Goal: Task Accomplishment & Management: Manage account settings

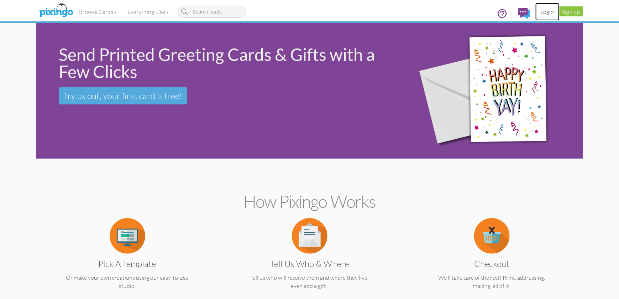
click at [543, 13] on link "Login" at bounding box center [548, 12] width 24 height 18
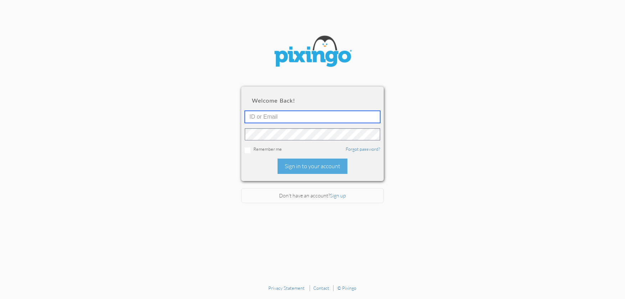
type input "[PERSON_NAME][EMAIL_ADDRESS][DOMAIN_NAME]"
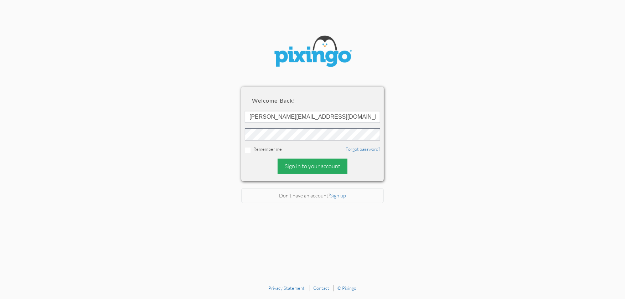
click at [306, 164] on div "Sign in to your account" at bounding box center [312, 165] width 70 height 15
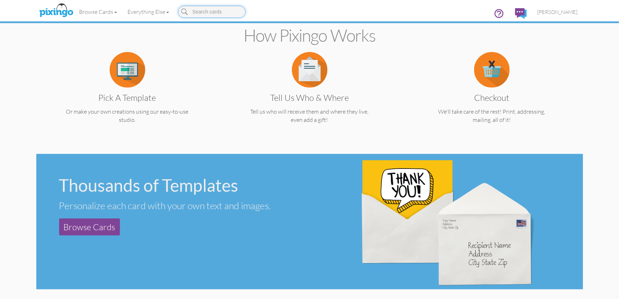
scroll to position [178, 0]
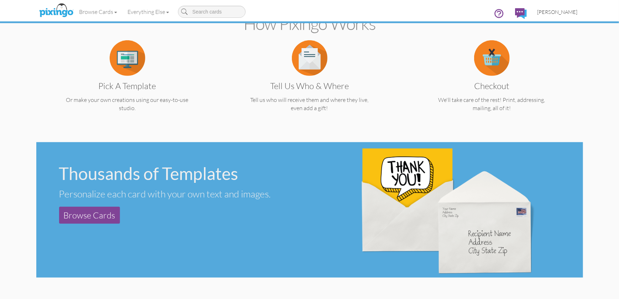
click at [561, 11] on span "[PERSON_NAME]" at bounding box center [558, 12] width 40 height 6
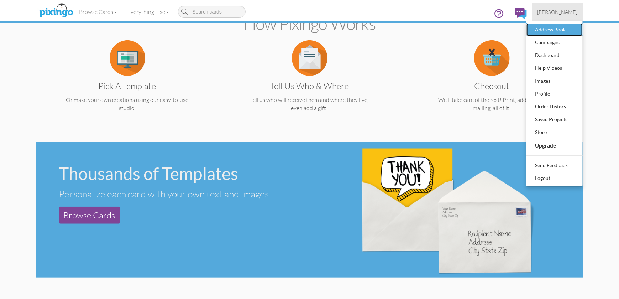
click at [554, 28] on div "Address Book" at bounding box center [555, 29] width 42 height 11
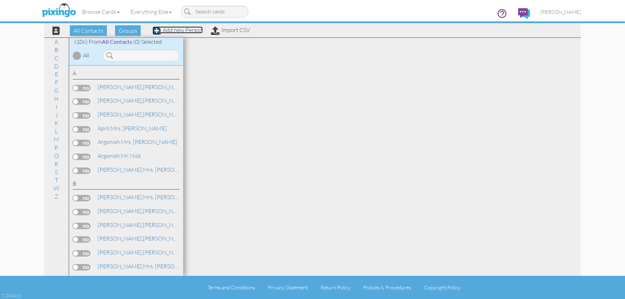
click at [177, 31] on link "Add new Person" at bounding box center [177, 29] width 50 height 7
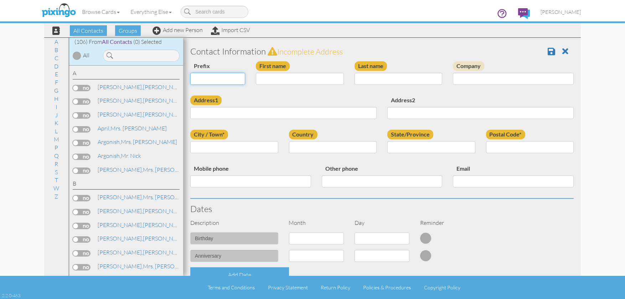
click at [239, 78] on select "Dr. Mr. Mrs." at bounding box center [217, 79] width 55 height 12
select select "string:Mr."
click at [190, 73] on select "Dr. Mr. Mrs." at bounding box center [217, 79] width 55 height 12
click at [270, 78] on input "First name" at bounding box center [300, 79] width 88 height 12
type input "[PERSON_NAME]"
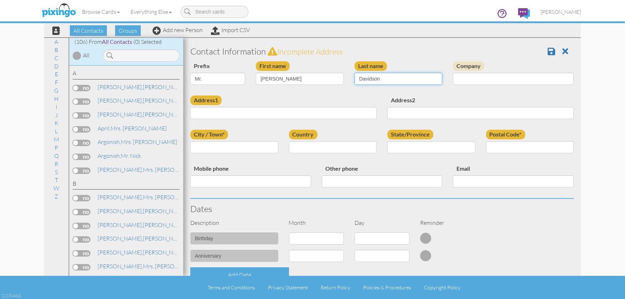
type input "Davidson"
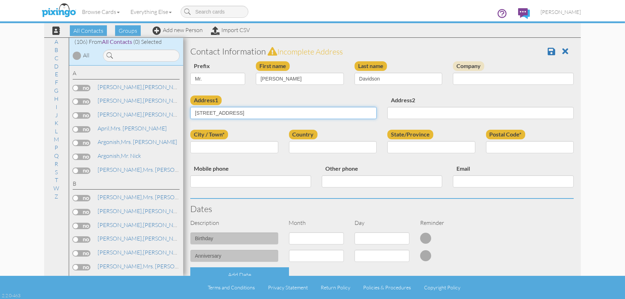
type input "[STREET_ADDRESS]"
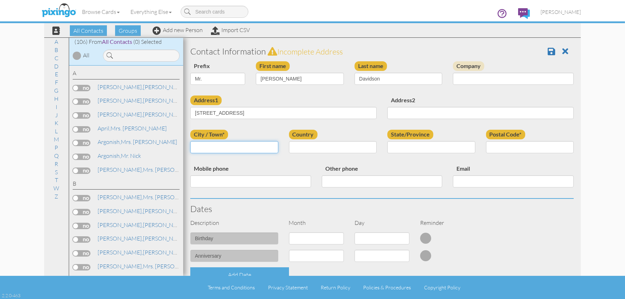
type input "V"
type input "[PERSON_NAME]"
click at [311, 145] on select "[GEOGRAPHIC_DATA] -------------- [GEOGRAPHIC_DATA] [GEOGRAPHIC_DATA] [GEOGRAPHI…" at bounding box center [333, 147] width 88 height 12
select select "object:1092"
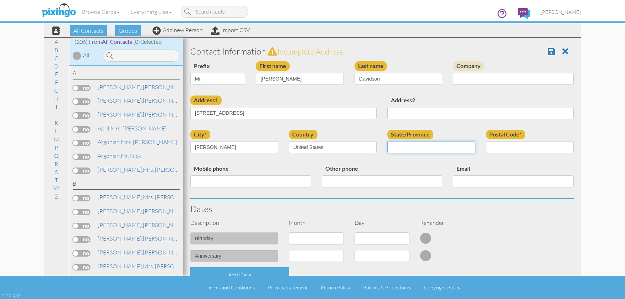
click at [414, 150] on div "State/Province AA (Military) AE (Military) [US_STATE] [US_STATE] [US_STATE] AP …" at bounding box center [431, 144] width 99 height 29
click at [419, 142] on select "AA (Military) AE (Military) [US_STATE] [US_STATE] [US_STATE] AP (Military) [US_…" at bounding box center [431, 147] width 88 height 12
select select "object:1384"
click at [387, 141] on select "AA (Military) AE (Military) [US_STATE] [US_STATE] [US_STATE] AP (Military) [US_…" at bounding box center [431, 147] width 88 height 12
click at [506, 150] on input "Postal Code*" at bounding box center [530, 147] width 88 height 12
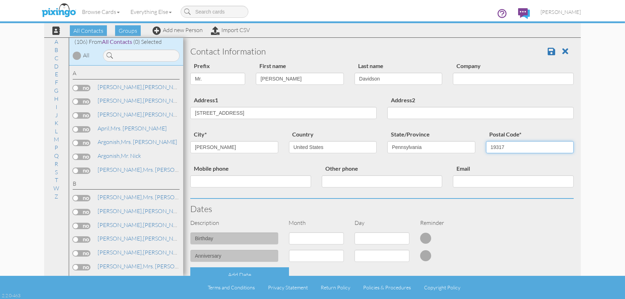
type input "19317"
click at [238, 179] on input "Mobile phone" at bounding box center [250, 181] width 121 height 12
click at [338, 238] on select "1 - [DATE] - [DATE] - [DATE] - [DATE] - [DATE] - [DATE] - [DATE] - [DATE] - [DA…" at bounding box center [316, 238] width 55 height 12
select select "object:1087"
click at [289, 232] on select "1 - [DATE] - [DATE] - [DATE] - [DATE] - [DATE] - [DATE] - [DATE] - [DATE] - [DA…" at bounding box center [316, 238] width 55 height 12
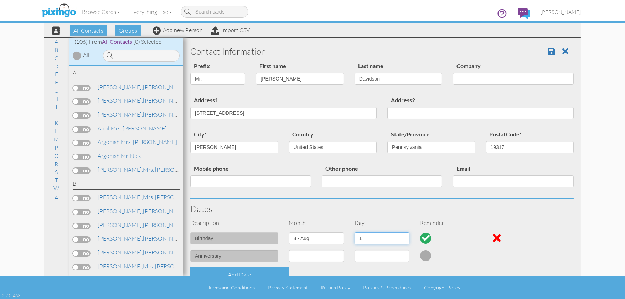
click at [400, 235] on select "1 2 3 4 5 6 7 8 9 10 11 12 13 14 15 16 17 18 19 20 21 22 23 24 25 26 27 28 29 3…" at bounding box center [381, 238] width 55 height 12
select select "number:21"
click at [354, 232] on select "1 2 3 4 5 6 7 8 9 10 11 12 13 14 15 16 17 18 19 20 21 22 23 24 25 26 27 28 29 3…" at bounding box center [381, 238] width 55 height 12
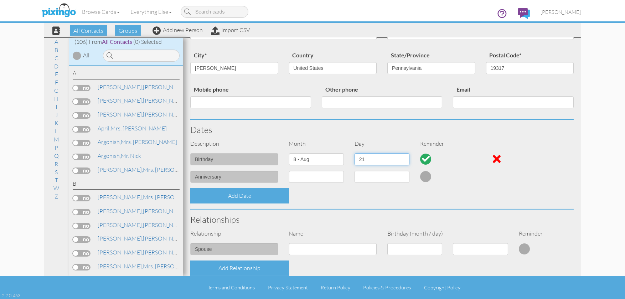
scroll to position [142, 0]
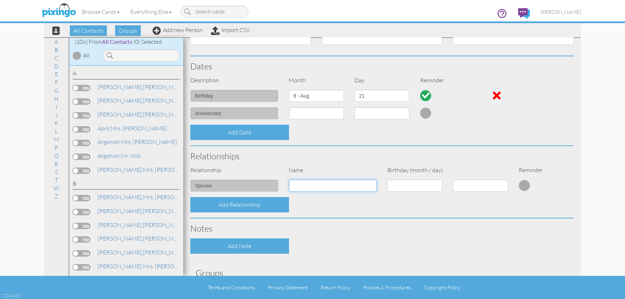
click at [352, 186] on input at bounding box center [333, 185] width 88 height 12
click at [339, 187] on input "[PERSON_NAME]" at bounding box center [333, 185] width 88 height 12
type input "[PERSON_NAME]"
click at [406, 184] on select "1 - [DATE] - [DATE] - [DATE] - [DATE] - [DATE] - [DATE] - [DATE] - [DATE] - [DA…" at bounding box center [414, 185] width 55 height 12
select select "object:1091"
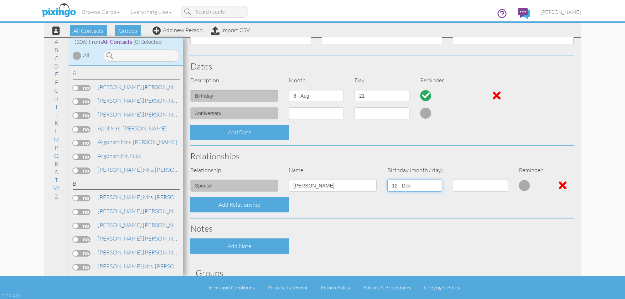
click at [387, 179] on select "1 - [DATE] - [DATE] - [DATE] - [DATE] - [DATE] - [DATE] - [DATE] - [DATE] - [DA…" at bounding box center [414, 185] width 55 height 12
click at [495, 184] on select "1 2 3 4 5 6 7 8 9 10 11 12 13 14 15 16 17 18 19 20 21 22 23 24 25 26 27 28 29 3…" at bounding box center [480, 185] width 55 height 12
select select "number:21"
click at [453, 179] on select "1 2 3 4 5 6 7 8 9 10 11 12 13 14 15 16 17 18 19 20 21 22 23 24 25 26 27 28 29 3…" at bounding box center [480, 185] width 55 height 12
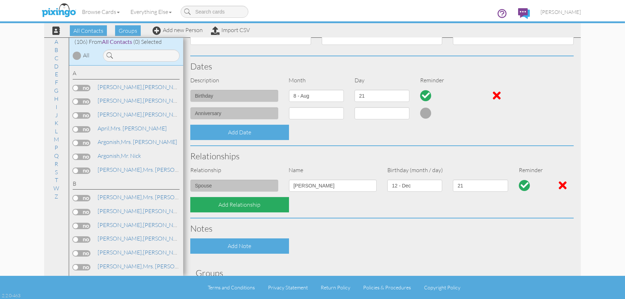
click at [234, 204] on div "Add Relationship" at bounding box center [239, 204] width 99 height 15
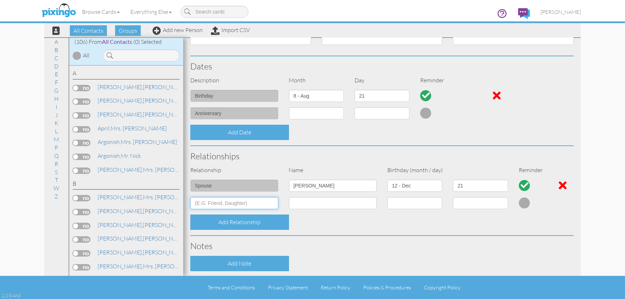
click at [232, 205] on input at bounding box center [234, 203] width 88 height 12
type input "son"
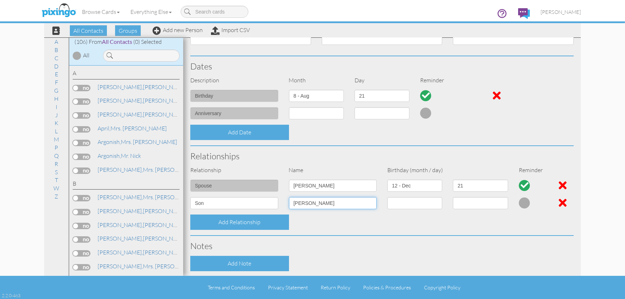
type input "[PERSON_NAME]"
click at [408, 205] on select "1 - [DATE] - [DATE] - [DATE] - [DATE] - [DATE] - [DATE] - [DATE] - [DATE] - [DA…" at bounding box center [414, 203] width 55 height 12
select select "object:1085"
click at [387, 197] on select "1 - [DATE] - [DATE] - [DATE] - [DATE] - [DATE] - [DATE] - [DATE] - [DATE] - [DA…" at bounding box center [414, 203] width 55 height 12
click at [501, 203] on select "1 2 3 4 5 6 7 8 9 10 11 12 13 14 15 16 17 18 19 20 21 22 23 24 25 26 27 28 29 30" at bounding box center [480, 203] width 55 height 12
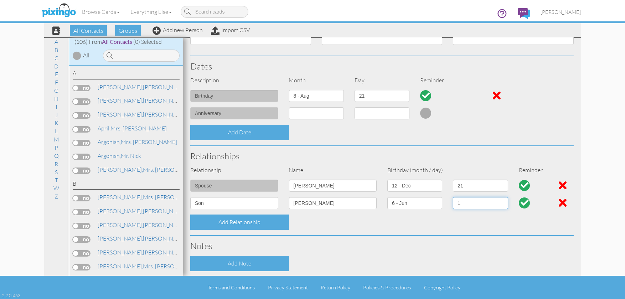
select select "number:14"
click at [453, 197] on select "1 2 3 4 5 6 7 8 9 10 11 12 13 14 15 16 17 18 19 20 21 22 23 24 25 26 27 28 29 30" at bounding box center [480, 203] width 55 height 12
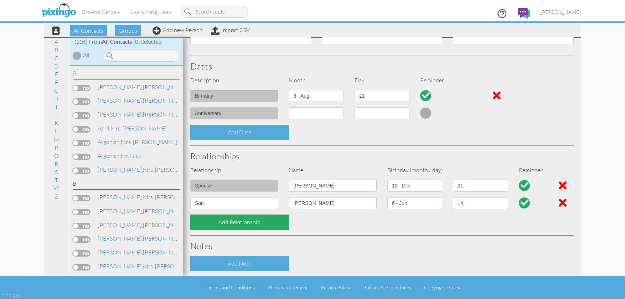
click at [246, 220] on div "Add Relationship" at bounding box center [239, 221] width 99 height 15
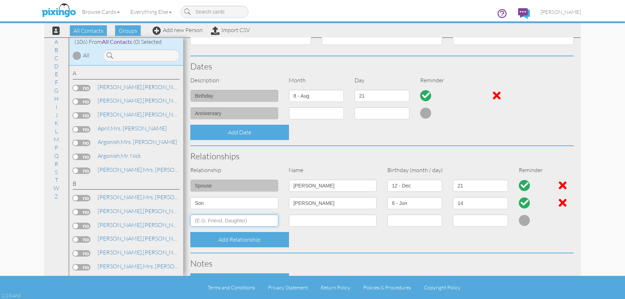
click at [258, 223] on input at bounding box center [234, 220] width 88 height 12
type input "N"
type input "Daughter"
click at [309, 223] on input at bounding box center [333, 220] width 88 height 12
click at [323, 218] on input "[PERSON_NAME]" at bounding box center [333, 220] width 88 height 12
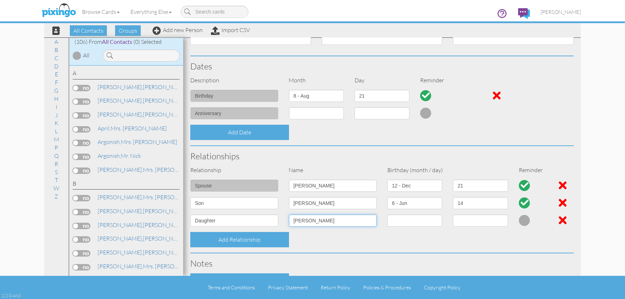
type input "[PERSON_NAME]"
click at [434, 220] on select "1 - [DATE] - [DATE] - [DATE] - [DATE] - [DATE] - [DATE] - [DATE] - [DATE] - [DA…" at bounding box center [414, 220] width 55 height 12
select select "object:1091"
click at [387, 214] on select "1 - [DATE] - [DATE] - [DATE] - [DATE] - [DATE] - [DATE] - [DATE] - [DATE] - [DA…" at bounding box center [414, 220] width 55 height 12
click at [498, 221] on select "1 2 3 4 5 6 7 8 9 10 11 12 13 14 15 16 17 18 19 20 21 22 23 24 25 26 27 28 29 3…" at bounding box center [480, 220] width 55 height 12
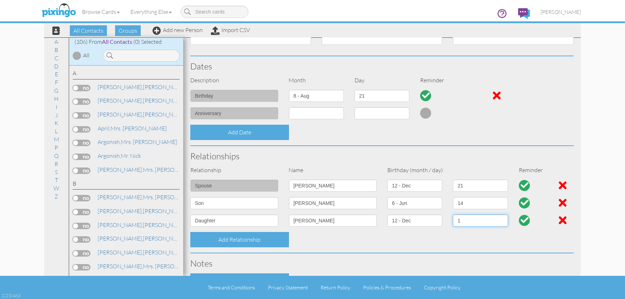
select select "number:2"
click at [453, 214] on select "1 2 3 4 5 6 7 8 9 10 11 12 13 14 15 16 17 18 19 20 21 22 23 24 25 26 27 28 29 3…" at bounding box center [480, 220] width 55 height 12
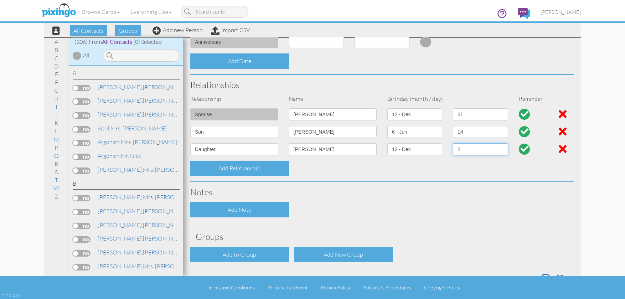
scroll to position [236, 0]
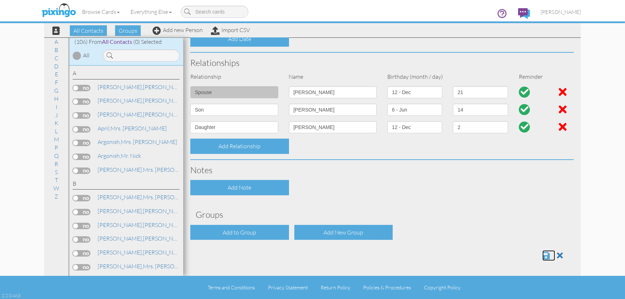
click at [542, 254] on span at bounding box center [545, 255] width 7 height 9
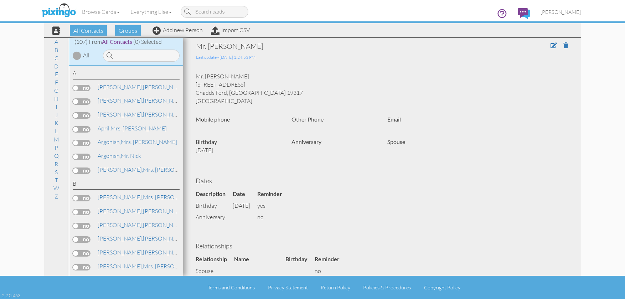
click at [187, 28] on div "Browse Cards Business Accounting Automotive Chiropractor Customer Dental Financ…" at bounding box center [312, 14] width 536 height 28
click at [183, 31] on link "Add new Person" at bounding box center [177, 29] width 50 height 7
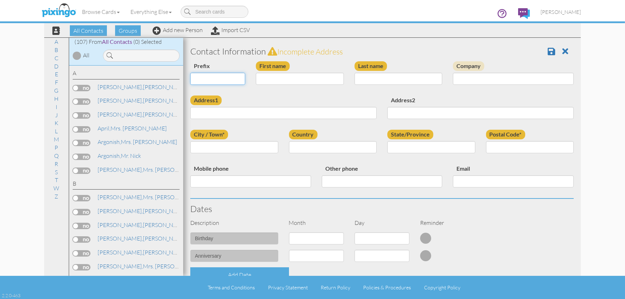
click at [237, 79] on select "Dr. Mr. Mrs." at bounding box center [217, 79] width 55 height 12
select select "string:Mr."
click at [190, 73] on select "Dr. Mr. Mrs." at bounding box center [217, 79] width 55 height 12
click at [276, 80] on input "First name" at bounding box center [300, 79] width 88 height 12
type input "Michael"
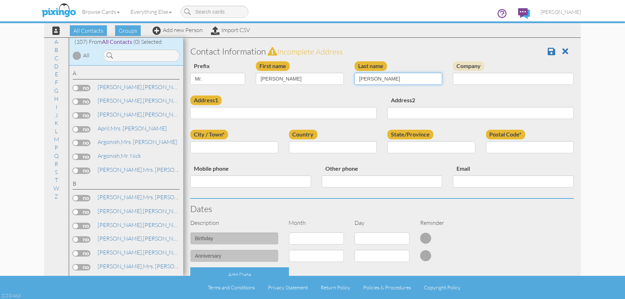
type input "Demetry"
click at [220, 115] on input "Address1" at bounding box center [283, 113] width 186 height 12
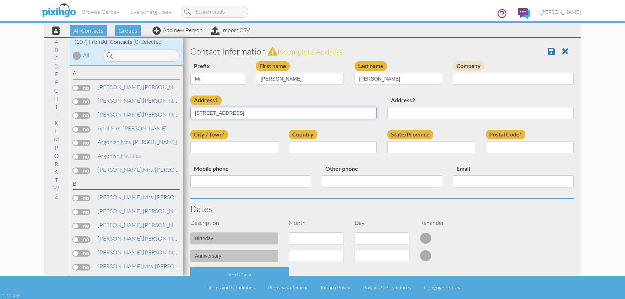
type input "212 New Furnace Dr"
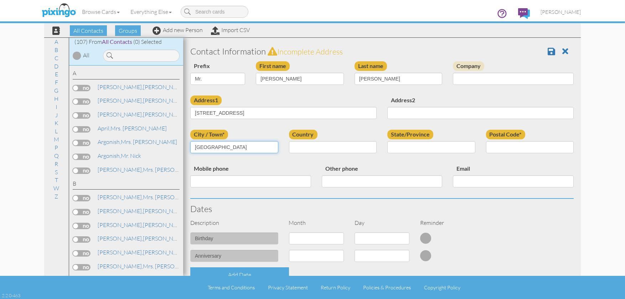
type input "Nottingham"
select select "object:560"
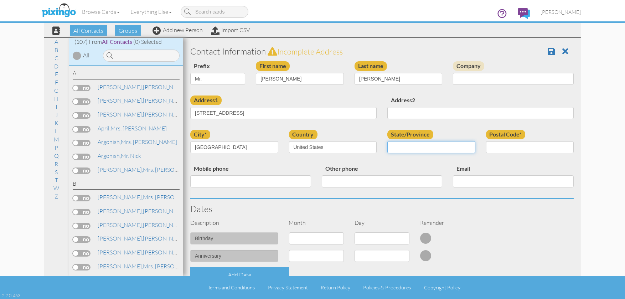
click at [395, 141] on select "AA (Military) AE (Military) [US_STATE] [US_STATE] [US_STATE] AP (Military) [US_…" at bounding box center [431, 147] width 88 height 12
select select "object:852"
click at [387, 141] on select "AA (Military) AE (Military) [US_STATE] [US_STATE] [US_STATE] AP (Military) [US_…" at bounding box center [431, 147] width 88 height 12
click at [505, 146] on input "Postal Code*" at bounding box center [530, 147] width 88 height 12
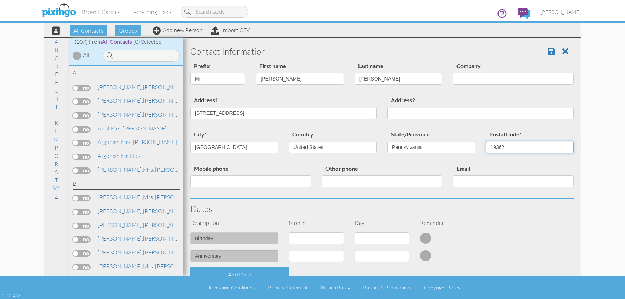
type input "19362"
click at [257, 178] on input "Mobile phone" at bounding box center [250, 181] width 121 height 12
click at [356, 177] on input "Other phone" at bounding box center [382, 181] width 121 height 12
type input "610-506-7748"
click at [288, 179] on input "Mobile phone" at bounding box center [250, 181] width 121 height 12
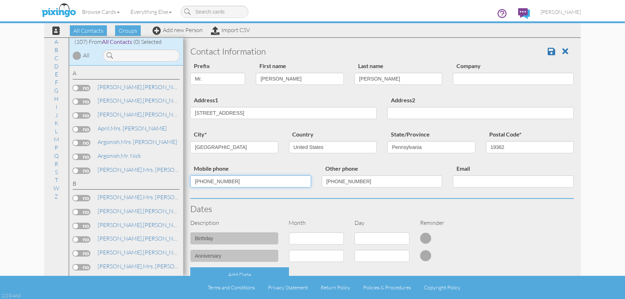
type input "610-350-8598"
click at [468, 184] on input "Email" at bounding box center [513, 181] width 121 height 12
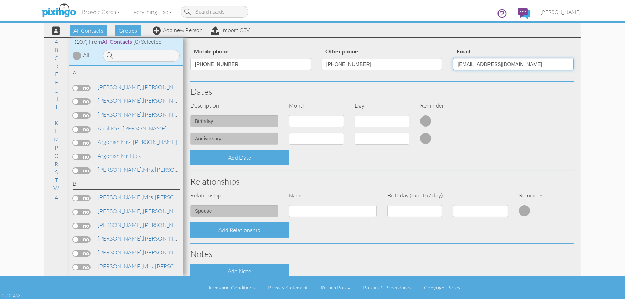
scroll to position [178, 0]
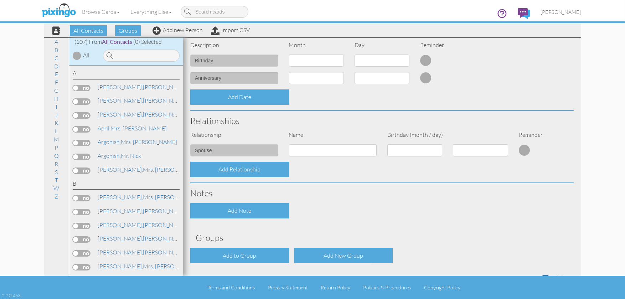
type input "BDemetry@aol.com"
click at [312, 150] on input at bounding box center [333, 150] width 88 height 12
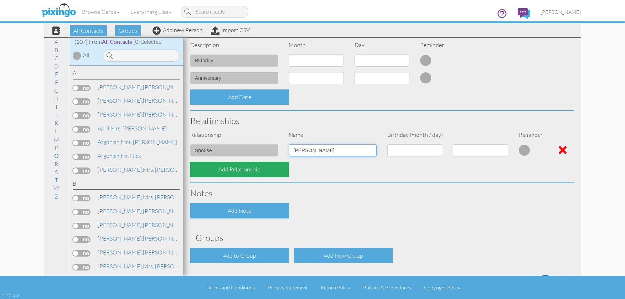
type input "Bethany"
click at [230, 170] on div "Add Relationship" at bounding box center [239, 169] width 99 height 15
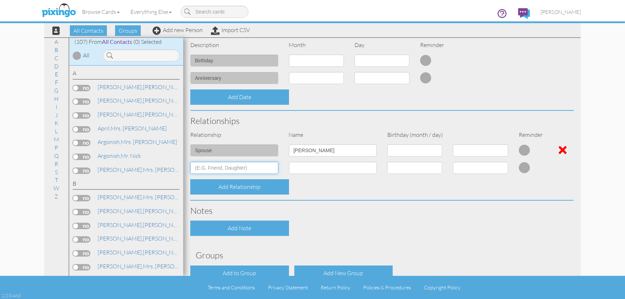
click at [232, 170] on input at bounding box center [234, 168] width 88 height 12
type input "Daughter"
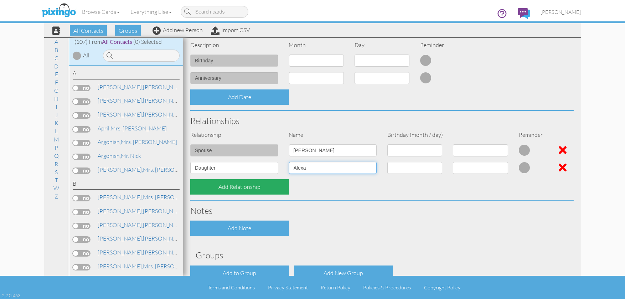
type input "Alexa"
click at [232, 188] on div "Add Relationship" at bounding box center [239, 186] width 99 height 15
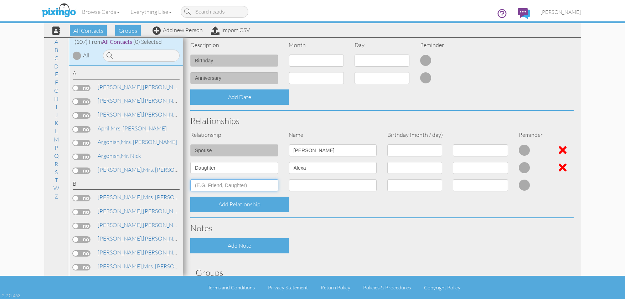
click at [220, 184] on input at bounding box center [234, 185] width 88 height 12
type input "Son"
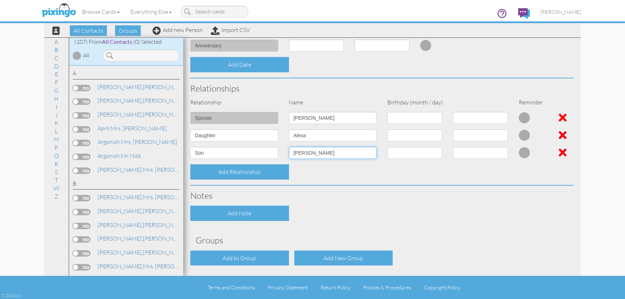
scroll to position [236, 0]
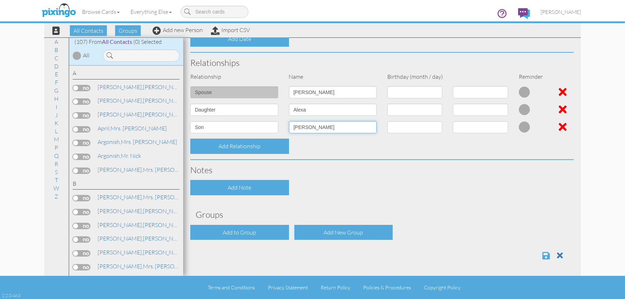
type input "Michael"
click at [542, 254] on span at bounding box center [545, 255] width 7 height 9
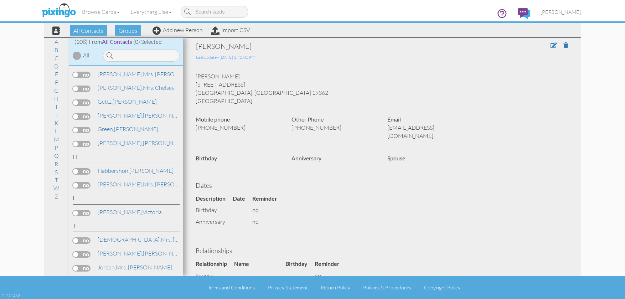
scroll to position [395, 0]
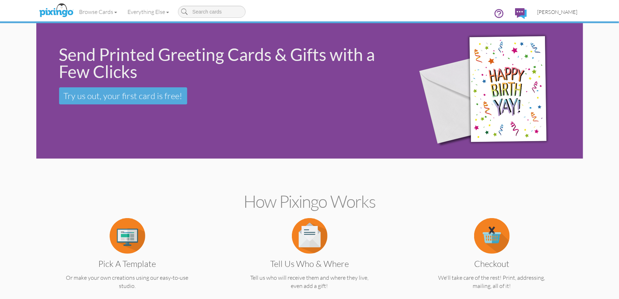
click at [558, 9] on span "[PERSON_NAME]" at bounding box center [558, 12] width 40 height 6
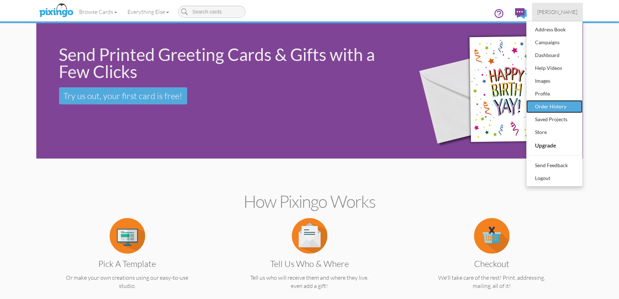
click at [554, 105] on div "Order History" at bounding box center [555, 106] width 42 height 11
